Goal: Task Accomplishment & Management: Complete application form

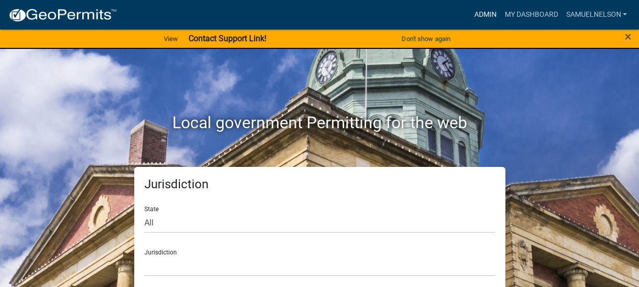
click at [478, 16] on link "Admin" at bounding box center [485, 14] width 30 height 19
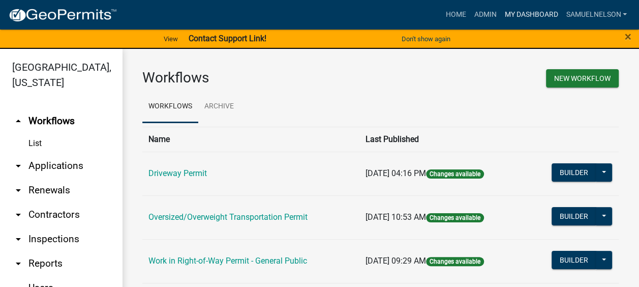
click at [530, 14] on link "My Dashboard" at bounding box center [530, 14] width 61 height 19
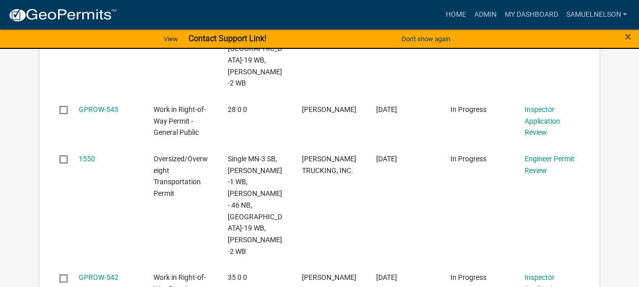
scroll to position [439, 0]
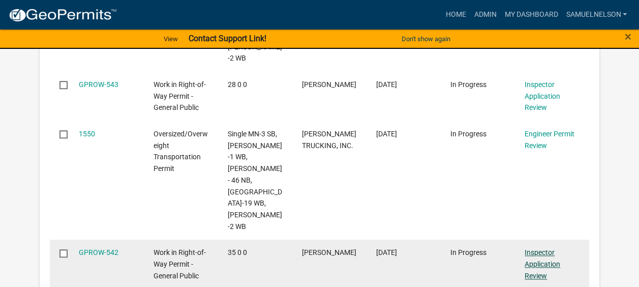
click at [535, 248] on link "Inspector Application Review" at bounding box center [542, 264] width 36 height 32
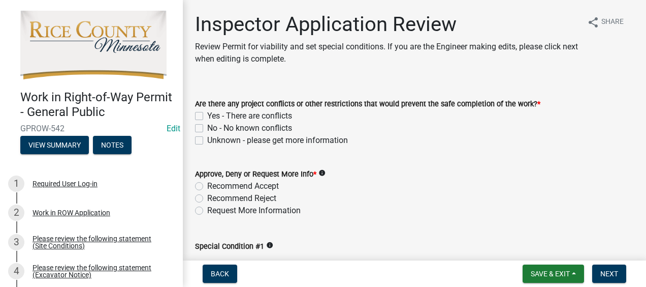
click at [207, 197] on label "Recommend Reject" at bounding box center [241, 198] width 69 height 12
click at [207, 197] on input "Recommend Reject" at bounding box center [210, 195] width 7 height 7
radio input "true"
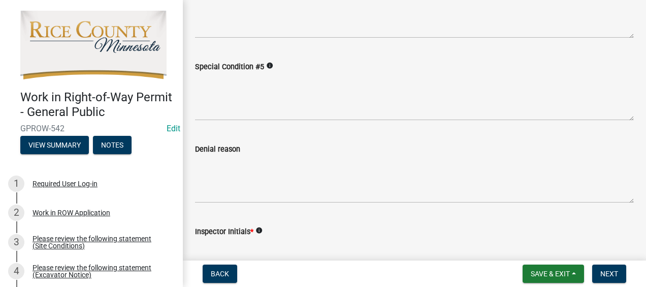
scroll to position [531, 0]
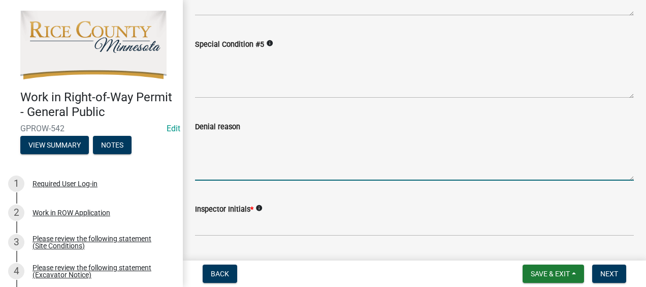
click at [245, 164] on textarea "Denial reason" at bounding box center [414, 157] width 439 height 48
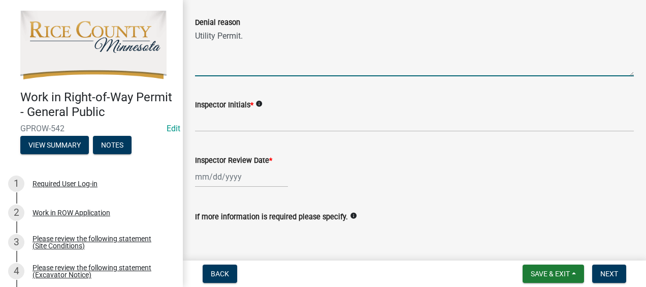
scroll to position [654, 0]
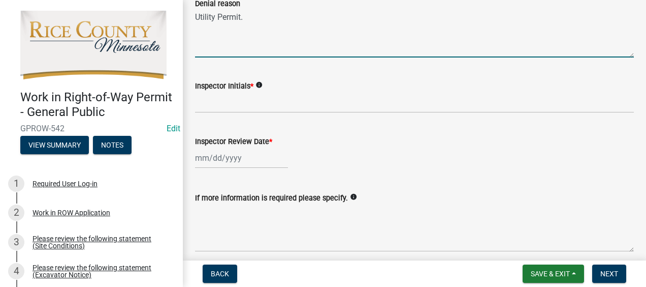
type textarea "Utility Permit."
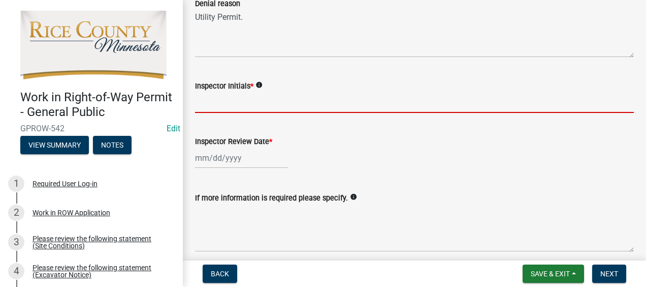
click at [224, 109] on input "Inspector Initials *" at bounding box center [414, 102] width 439 height 21
type input "STN"
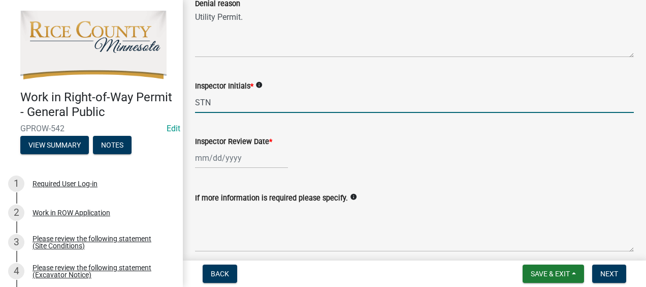
select select "9"
select select "2025"
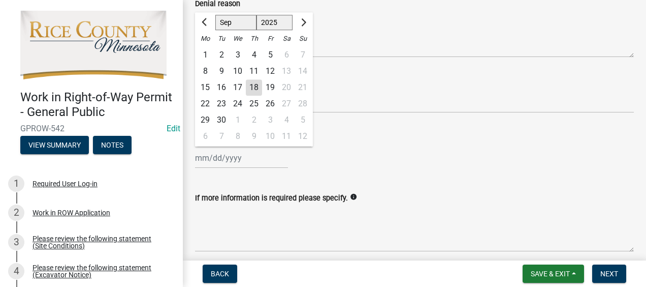
click at [255, 90] on div "18" at bounding box center [254, 87] width 16 height 16
type input "09/18/2025"
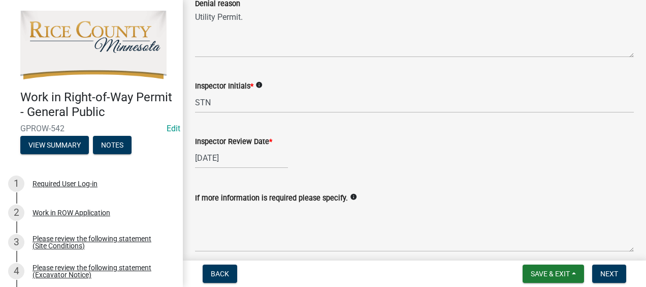
scroll to position [780, 0]
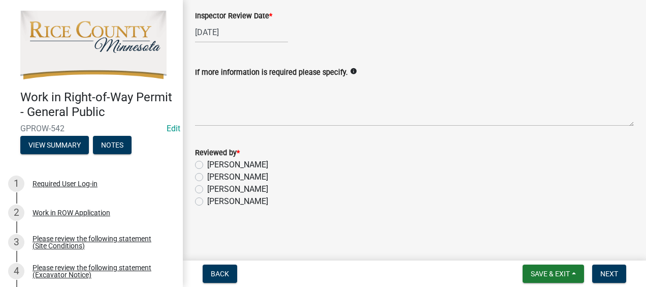
click at [222, 190] on label "[PERSON_NAME]" at bounding box center [237, 189] width 61 height 12
click at [214, 190] on input "[PERSON_NAME]" at bounding box center [210, 186] width 7 height 7
radio input "true"
click at [602, 269] on span "Next" at bounding box center [610, 273] width 18 height 8
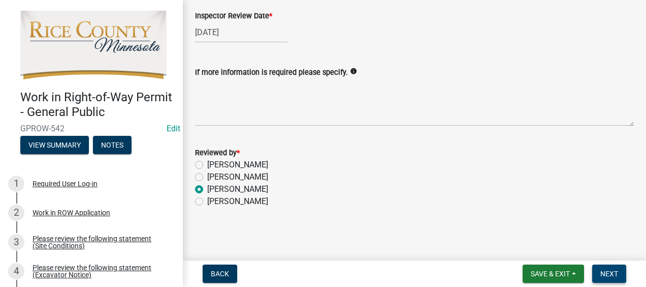
click at [612, 273] on span "Next" at bounding box center [610, 273] width 18 height 8
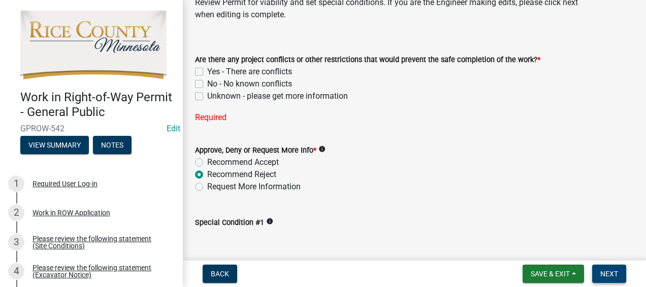
scroll to position [34, 0]
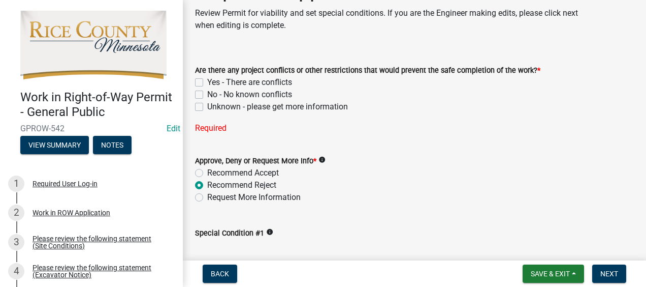
click at [207, 105] on label "Unknown - please get more information" at bounding box center [277, 107] width 141 height 12
click at [207, 105] on input "Unknown - please get more information" at bounding box center [210, 104] width 7 height 7
checkbox input "true"
checkbox input "false"
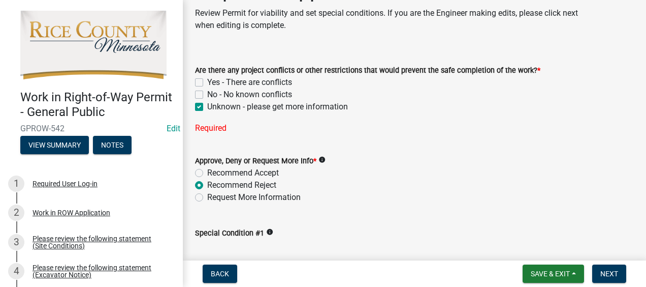
checkbox input "true"
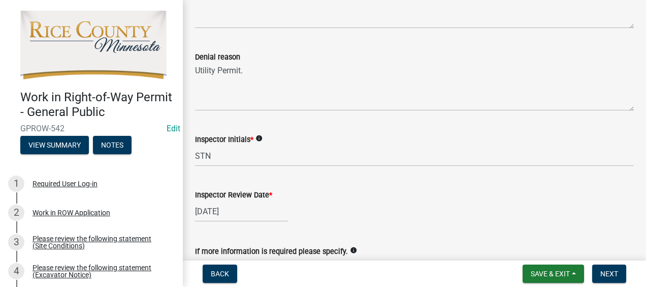
scroll to position [780, 0]
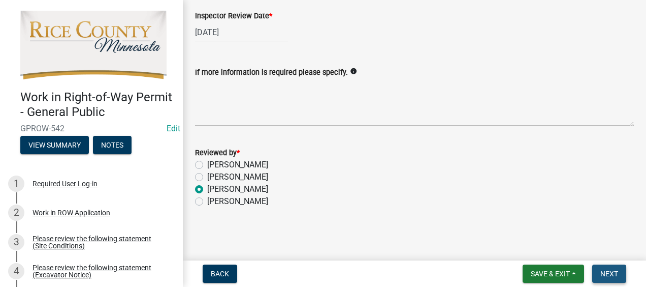
click at [602, 269] on span "Next" at bounding box center [610, 273] width 18 height 8
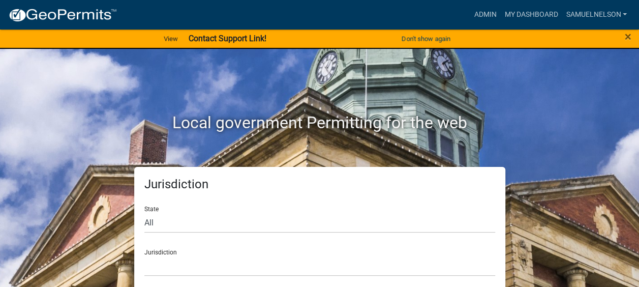
scroll to position [9, 0]
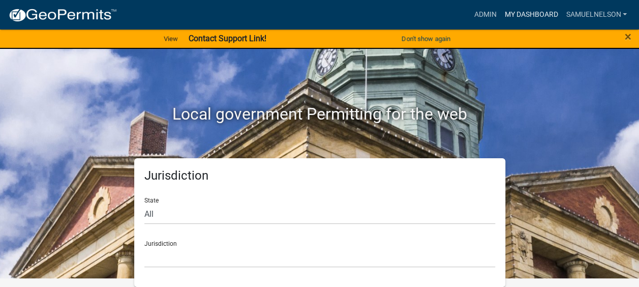
click at [535, 13] on link "My Dashboard" at bounding box center [530, 14] width 61 height 19
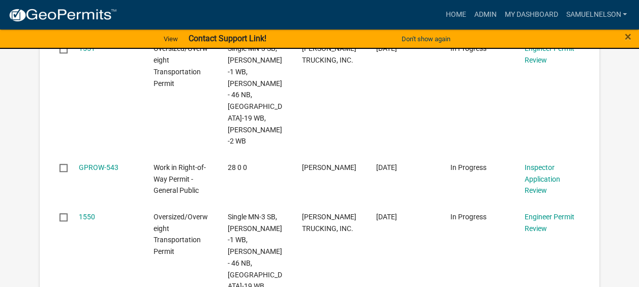
scroll to position [305, 0]
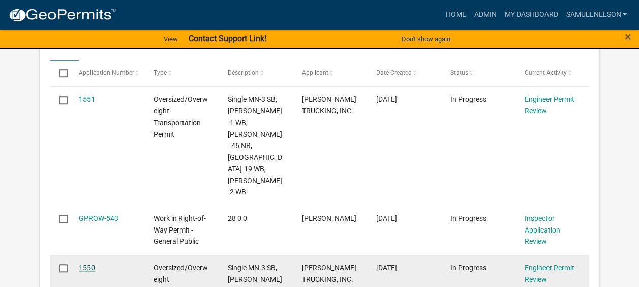
click at [86, 263] on link "1550" at bounding box center [87, 267] width 16 height 8
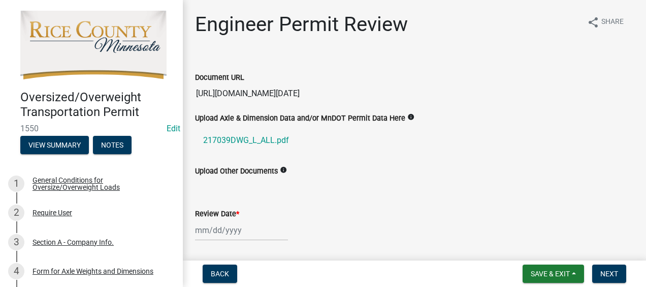
click at [194, 91] on div "Document URL https://workflowmanagerprod.blob.core.windows.net/application/00a3…" at bounding box center [415, 80] width 454 height 47
click at [196, 92] on input "https://workflowmanagerprod.blob.core.windows.net/application/00a3c0d9-a77e-4eb…" at bounding box center [414, 93] width 439 height 20
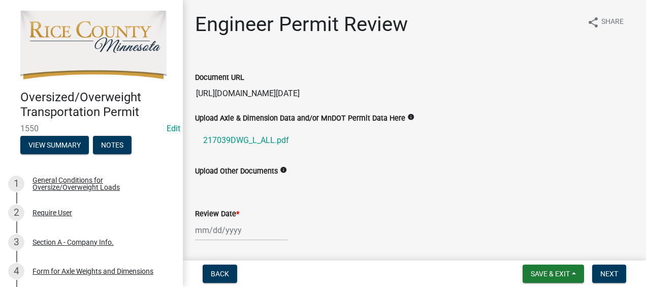
click at [197, 92] on input "https://workflowmanagerprod.blob.core.windows.net/application/00a3c0d9-a77e-4eb…" at bounding box center [414, 93] width 439 height 20
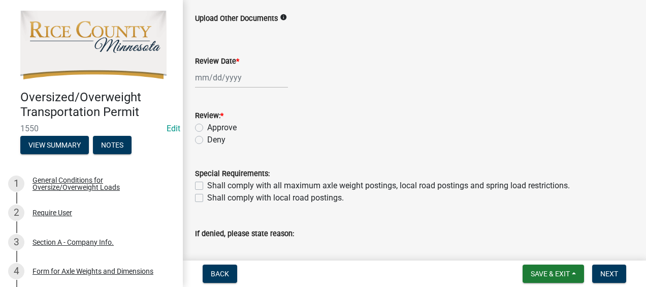
click at [221, 83] on div at bounding box center [241, 77] width 93 height 21
select select "9"
select select "2025"
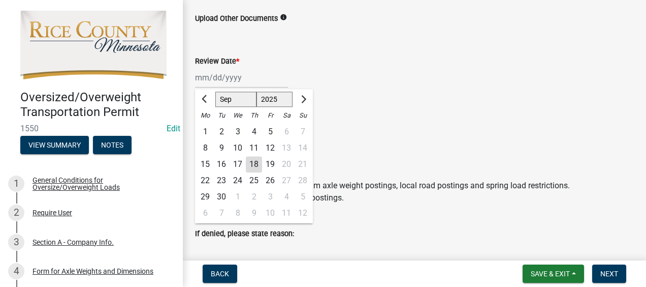
click at [252, 167] on div "18" at bounding box center [254, 164] width 16 height 16
type input "09/18/2025"
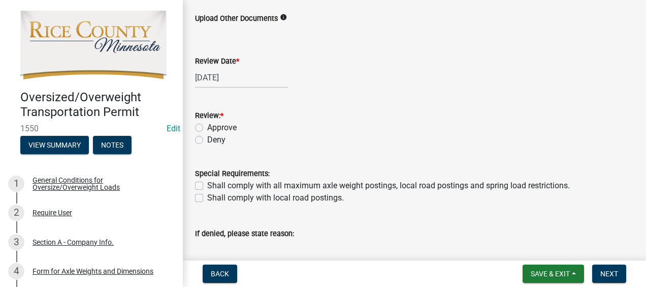
click at [207, 127] on label "Approve" at bounding box center [221, 127] width 29 height 12
click at [207, 127] on input "Approve" at bounding box center [210, 124] width 7 height 7
radio input "true"
click at [207, 185] on label "Shall comply with all maximum axle weight postings, local road postings and spr…" at bounding box center [388, 185] width 363 height 12
click at [207, 185] on input "Shall comply with all maximum axle weight postings, local road postings and spr…" at bounding box center [210, 182] width 7 height 7
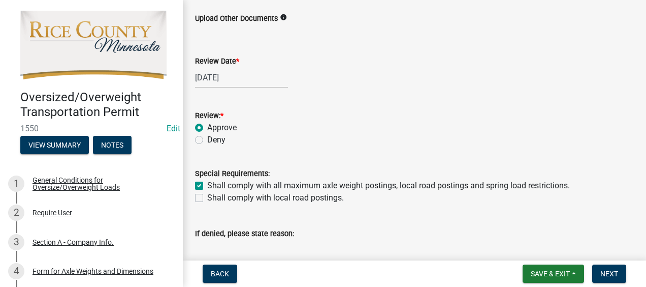
checkbox input "true"
click at [207, 199] on label "Shall comply with local road postings." at bounding box center [275, 198] width 137 height 12
click at [207, 198] on input "Shall comply with local road postings." at bounding box center [210, 195] width 7 height 7
checkbox input "true"
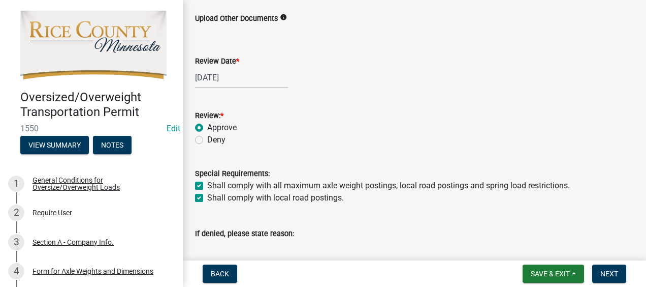
checkbox input "true"
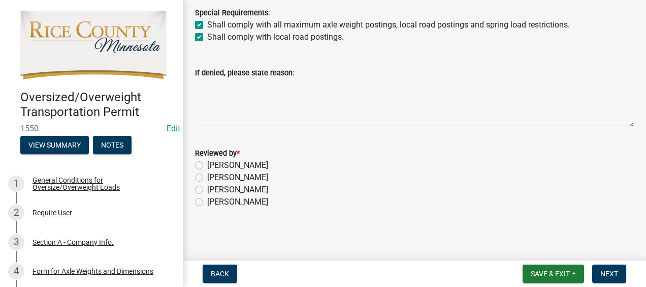
click at [207, 189] on label "[PERSON_NAME]" at bounding box center [237, 189] width 61 height 12
click at [207, 189] on input "[PERSON_NAME]" at bounding box center [210, 186] width 7 height 7
radio input "true"
click at [603, 272] on span "Next" at bounding box center [610, 273] width 18 height 8
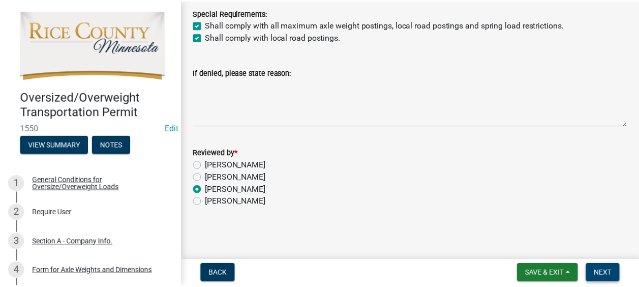
scroll to position [0, 0]
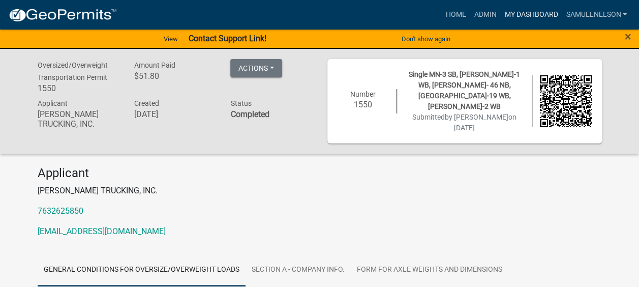
click at [539, 18] on link "My Dashboard" at bounding box center [530, 14] width 61 height 19
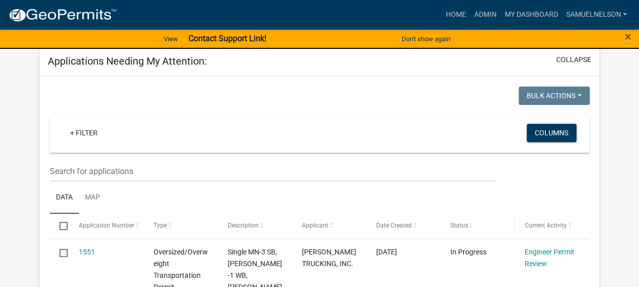
scroll to position [305, 0]
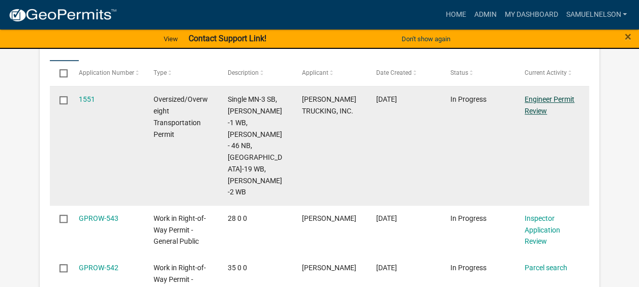
click at [546, 98] on link "Engineer Permit Review" at bounding box center [549, 105] width 50 height 20
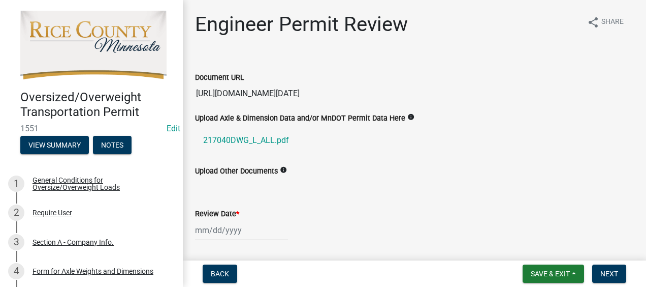
click at [251, 97] on input "https://workflowmanagerprod.blob.core.windows.net/application/bcc488cc-ec6f-4e7…" at bounding box center [414, 93] width 439 height 20
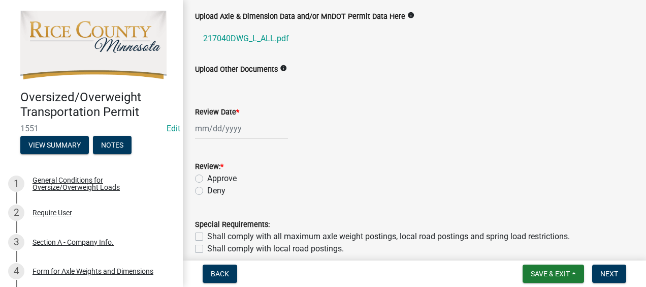
click at [230, 128] on div at bounding box center [241, 128] width 93 height 21
select select "9"
select select "2025"
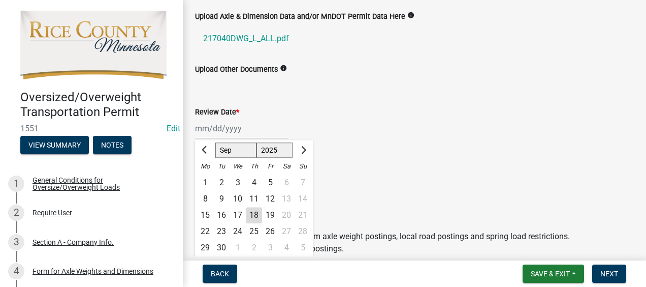
click at [258, 212] on div "18" at bounding box center [254, 215] width 16 height 16
type input "09/18/2025"
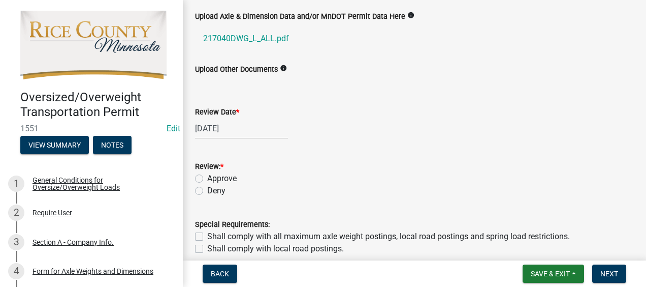
click at [207, 179] on label "Approve" at bounding box center [221, 178] width 29 height 12
click at [207, 179] on input "Approve" at bounding box center [210, 175] width 7 height 7
radio input "true"
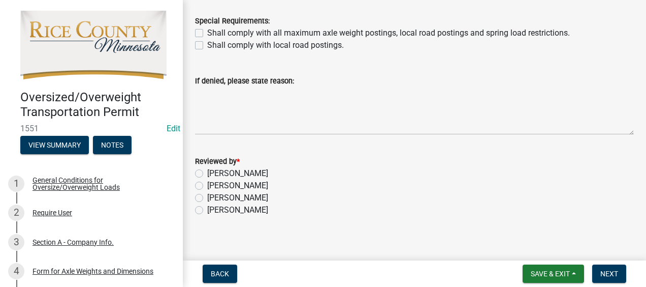
click at [207, 30] on label "Shall comply with all maximum axle weight postings, local road postings and spr…" at bounding box center [388, 33] width 363 height 12
click at [207, 30] on input "Shall comply with all maximum axle weight postings, local road postings and spr…" at bounding box center [210, 30] width 7 height 7
checkbox input "true"
click at [207, 43] on label "Shall comply with local road postings." at bounding box center [275, 45] width 137 height 12
click at [207, 43] on input "Shall comply with local road postings." at bounding box center [210, 42] width 7 height 7
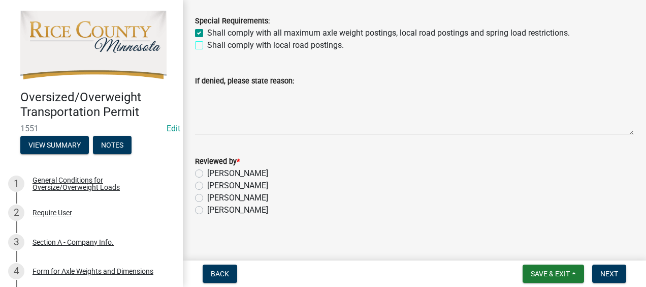
checkbox input "true"
click at [207, 199] on label "[PERSON_NAME]" at bounding box center [237, 198] width 61 height 12
click at [207, 198] on input "[PERSON_NAME]" at bounding box center [210, 195] width 7 height 7
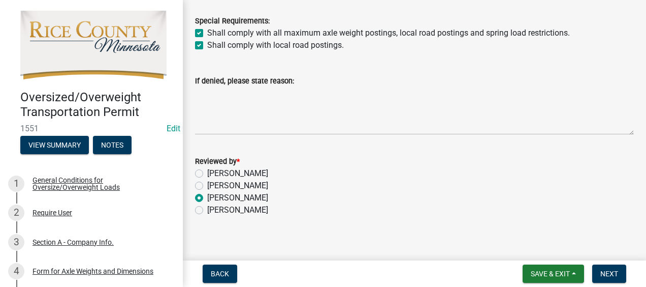
radio input "true"
click at [606, 267] on button "Next" at bounding box center [610, 273] width 34 height 18
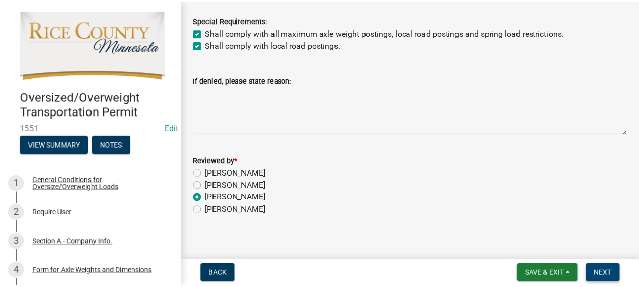
scroll to position [0, 0]
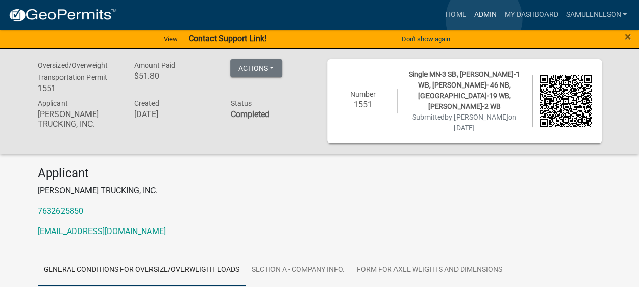
click at [484, 19] on link "Admin" at bounding box center [485, 14] width 30 height 19
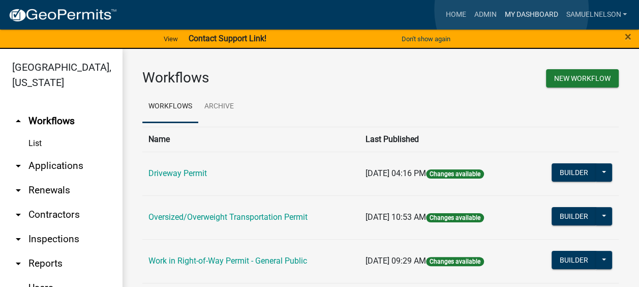
click at [511, 10] on link "My Dashboard" at bounding box center [530, 14] width 61 height 19
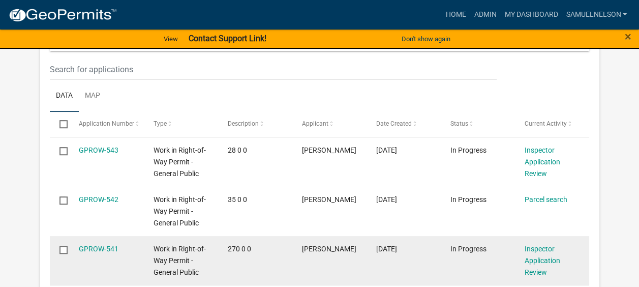
scroll to position [305, 0]
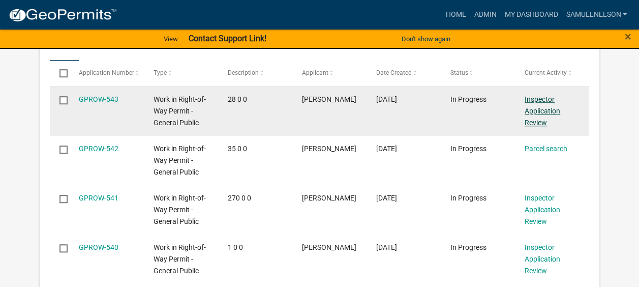
click at [538, 98] on link "Inspector Application Review" at bounding box center [542, 111] width 36 height 32
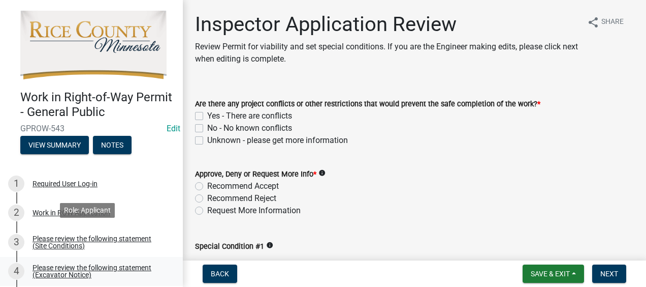
scroll to position [102, 0]
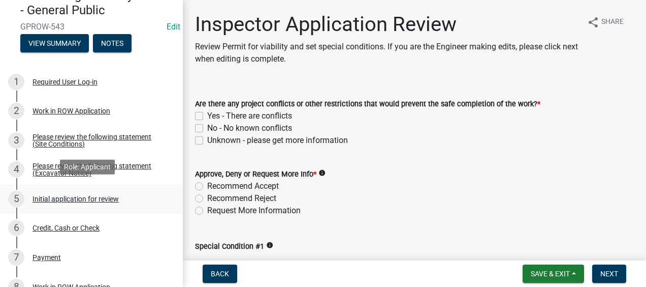
click at [81, 195] on div "Initial application for review" at bounding box center [76, 198] width 86 height 7
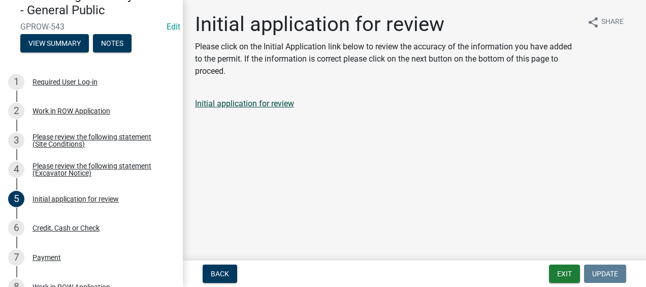
click at [265, 102] on link "Initial application for review" at bounding box center [244, 104] width 99 height 10
click at [66, 229] on div "6 Credit, Cash or Check" at bounding box center [87, 228] width 159 height 16
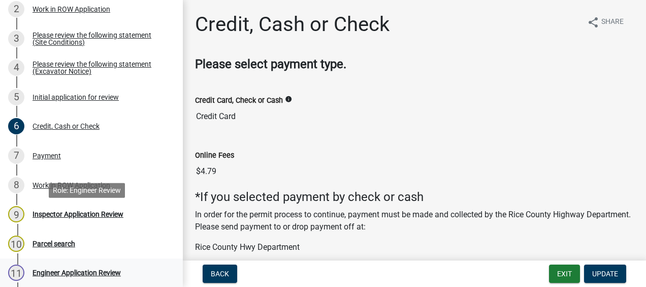
scroll to position [254, 0]
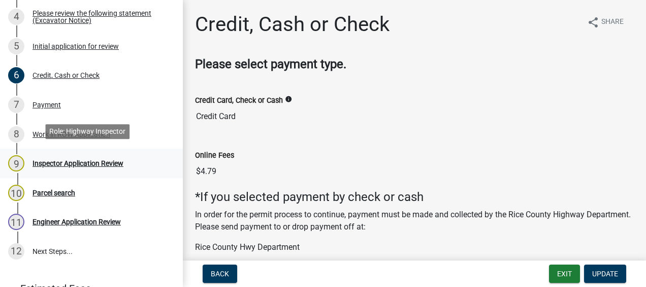
click at [85, 165] on div "9 Inspector Application Review" at bounding box center [87, 163] width 159 height 16
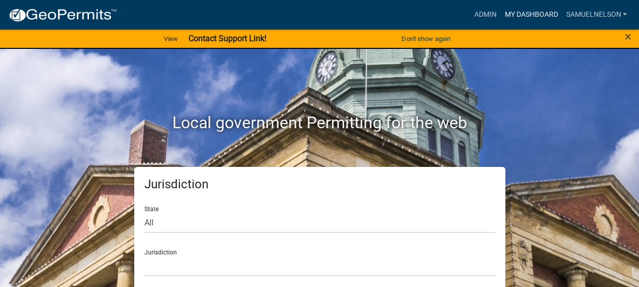
click at [546, 18] on link "My Dashboard" at bounding box center [530, 14] width 61 height 19
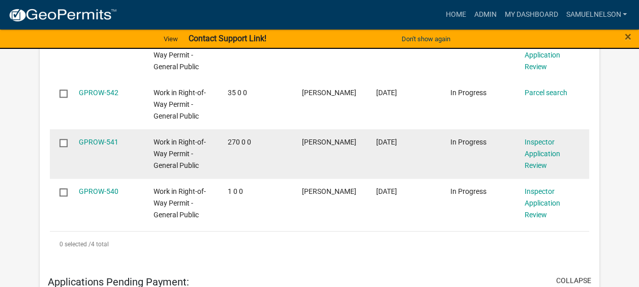
scroll to position [310, 0]
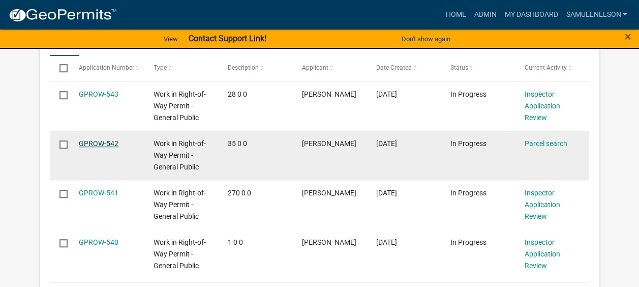
click at [94, 142] on link "GPROW-542" at bounding box center [99, 143] width 40 height 8
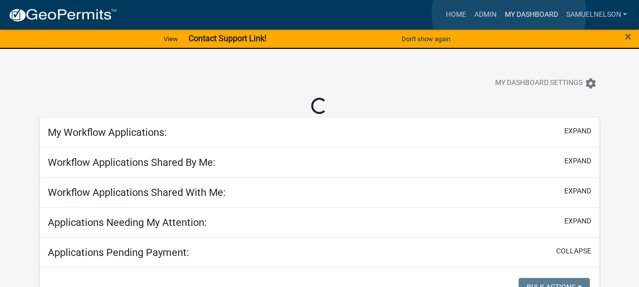
click at [509, 14] on link "My Dashboard" at bounding box center [530, 14] width 61 height 19
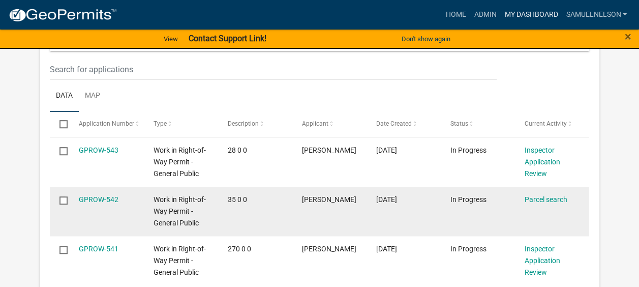
scroll to position [356, 0]
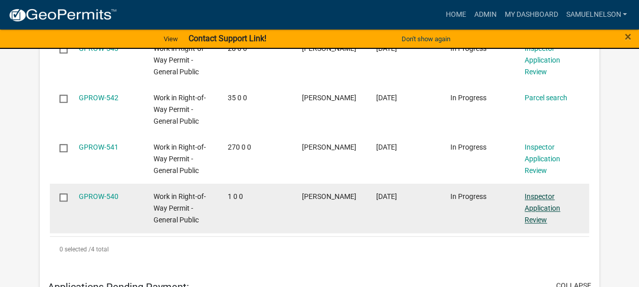
click at [529, 200] on link "Inspector Application Review" at bounding box center [542, 208] width 36 height 32
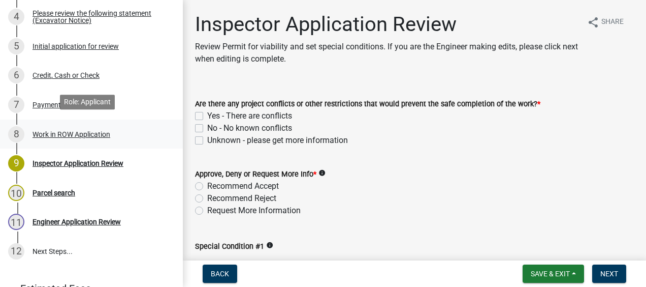
click at [71, 132] on div "Work in ROW Application" at bounding box center [72, 134] width 78 height 7
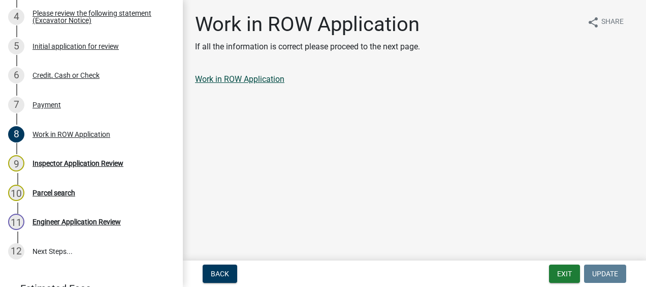
click at [241, 78] on link "Work in ROW Application" at bounding box center [239, 79] width 89 height 10
click at [260, 129] on main "Work in ROW Application If all the information is correct please proceed to the…" at bounding box center [414, 128] width 463 height 256
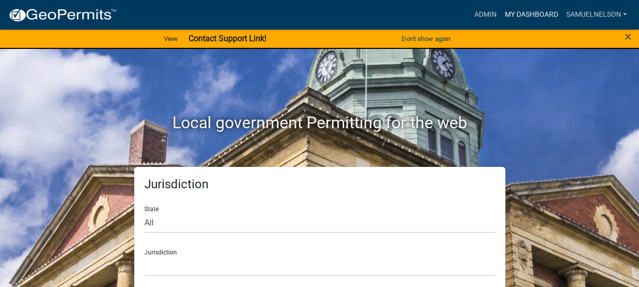
click at [534, 19] on link "My Dashboard" at bounding box center [530, 14] width 61 height 19
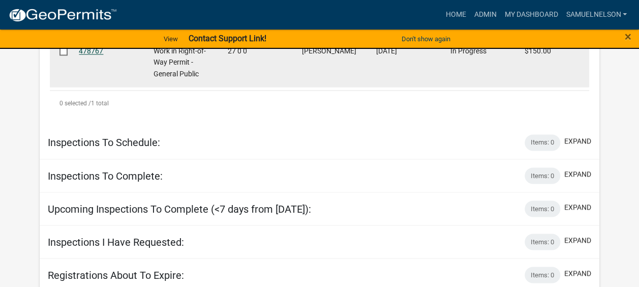
scroll to position [644, 0]
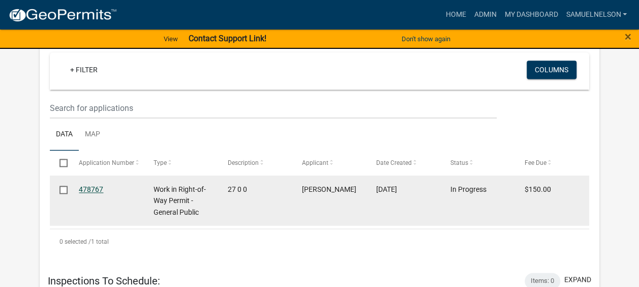
click at [96, 188] on link "478767" at bounding box center [91, 189] width 24 height 8
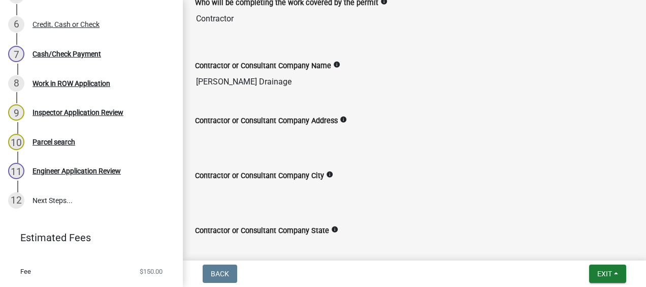
scroll to position [1016, 0]
